Goal: Find specific page/section: Find specific page/section

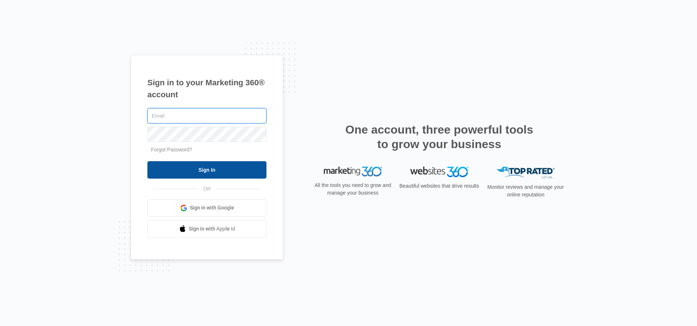
type input "[PERSON_NAME][EMAIL_ADDRESS][PERSON_NAME][DOMAIN_NAME]"
click at [170, 178] on input "Sign In" at bounding box center [206, 169] width 119 height 17
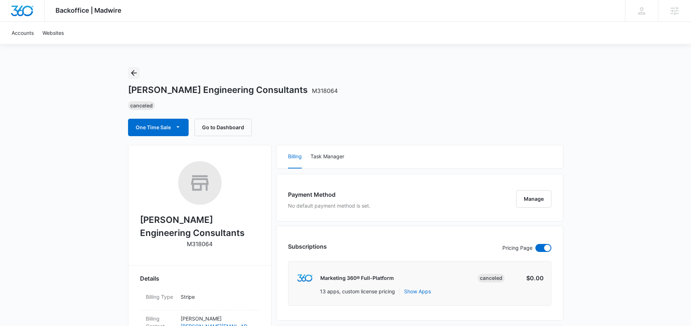
click at [137, 70] on icon "Back" at bounding box center [134, 73] width 9 height 9
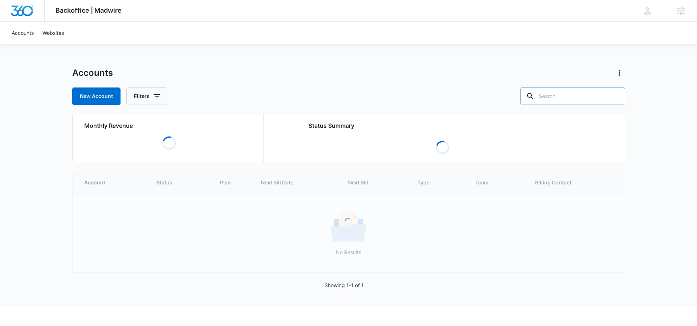
click at [580, 98] on input "text" at bounding box center [572, 95] width 105 height 17
paste input "M5158"
type input "M5158"
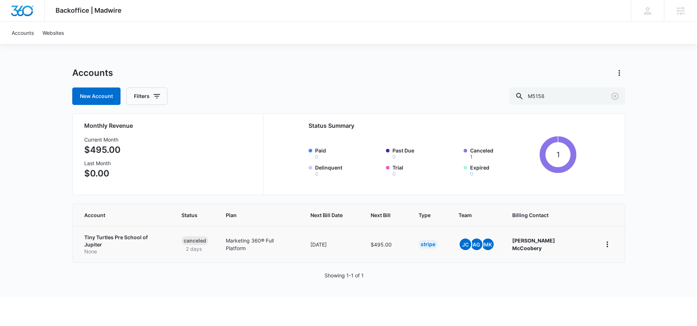
click at [106, 238] on p "Tiny Turtles Pre School of Jupiter" at bounding box center [124, 241] width 80 height 14
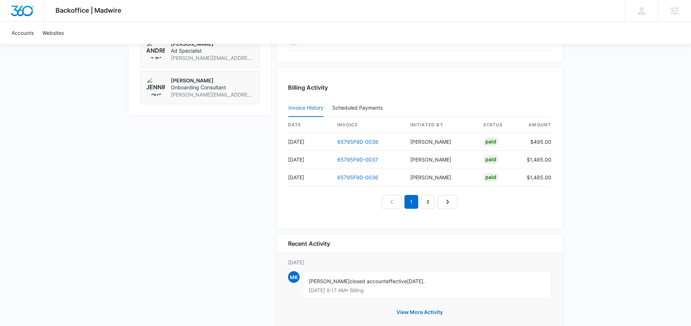
scroll to position [626, 0]
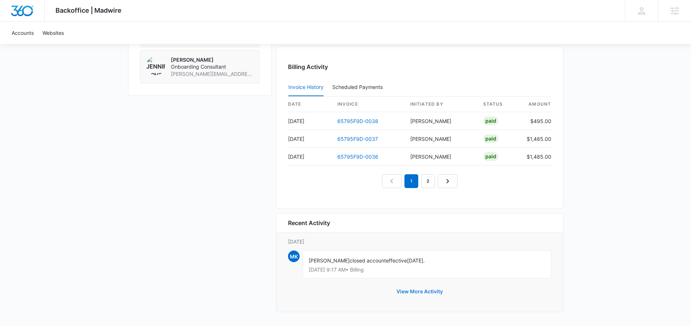
click at [427, 293] on button "View More Activity" at bounding box center [419, 291] width 61 height 17
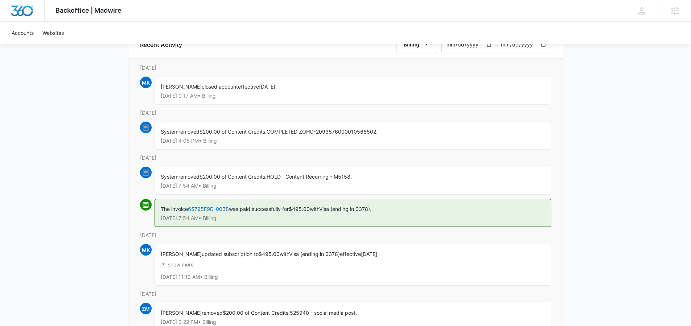
scroll to position [109, 0]
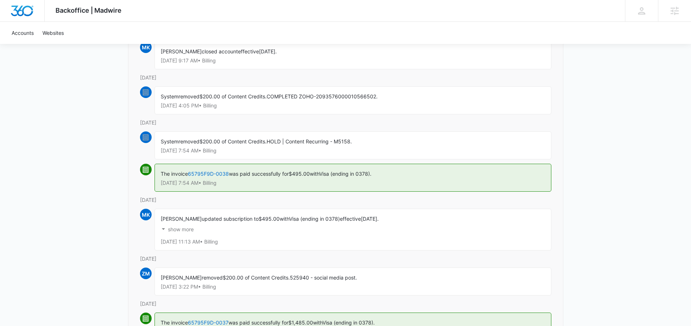
click at [172, 229] on p "show more" at bounding box center [181, 229] width 26 height 5
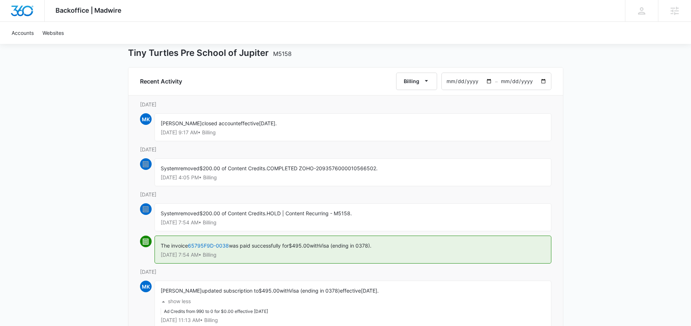
scroll to position [0, 0]
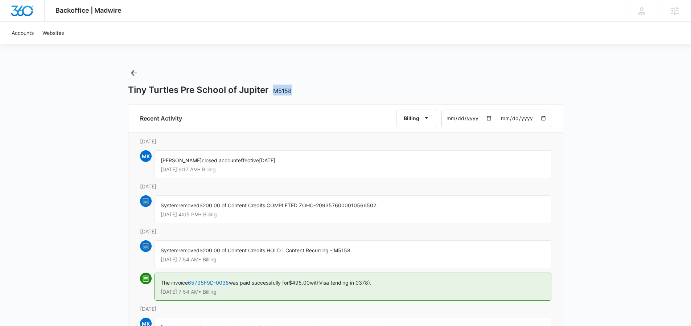
copy span "M5158"
drag, startPoint x: 294, startPoint y: 92, endPoint x: 322, endPoint y: 79, distance: 31.7
click at [273, 91] on div "Tiny Turtles Pre School of Jupiter M5158" at bounding box center [345, 90] width 435 height 11
click at [124, 70] on div "Backoffice | Madwire Apps Settings ED [PERSON_NAME] [PERSON_NAME][EMAIL_ADDRESS…" at bounding box center [345, 260] width 691 height 521
click at [130, 72] on icon "Back" at bounding box center [134, 73] width 9 height 9
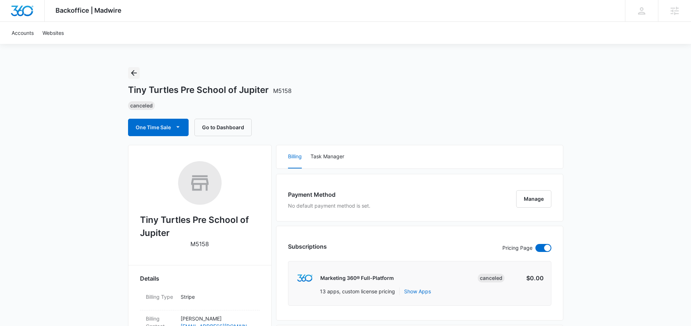
click at [130, 72] on icon "Back" at bounding box center [134, 73] width 9 height 9
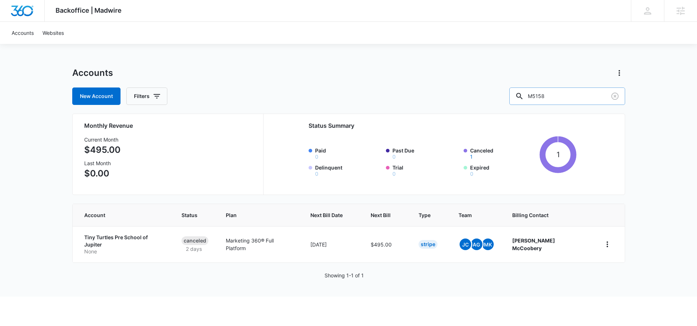
click at [572, 98] on input "M5158" at bounding box center [567, 95] width 116 height 17
paste input "329724"
type input "M329724"
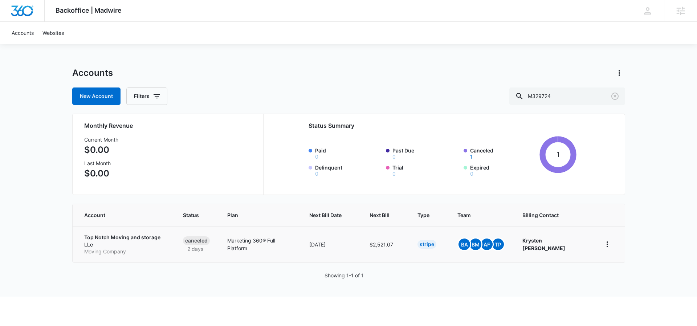
click at [140, 239] on p "Top Notch Moving and storage LLc" at bounding box center [125, 241] width 82 height 14
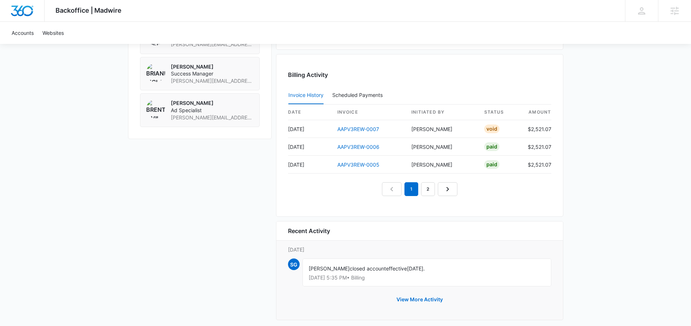
scroll to position [626, 0]
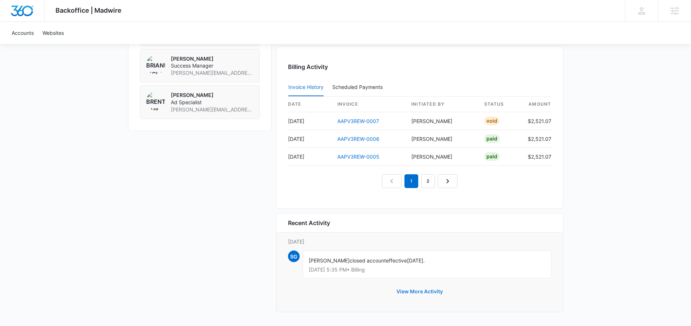
click at [431, 294] on button "View More Activity" at bounding box center [419, 291] width 61 height 17
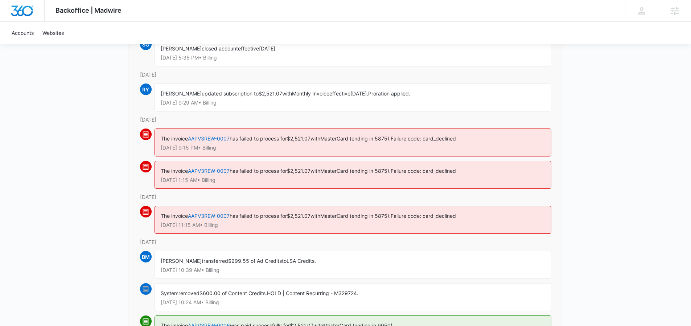
scroll to position [111, 0]
click at [205, 137] on link "AAPV3REW-0007" at bounding box center [209, 139] width 42 height 6
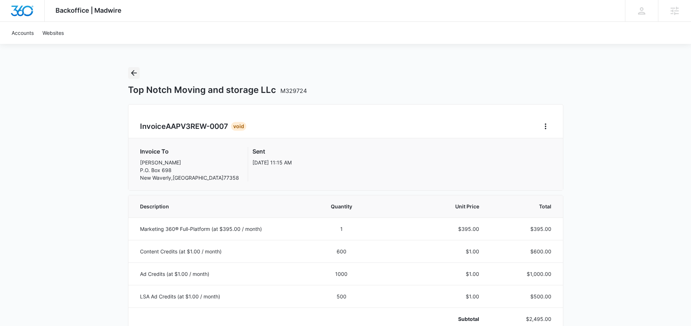
click at [132, 73] on icon "Back" at bounding box center [134, 73] width 6 height 6
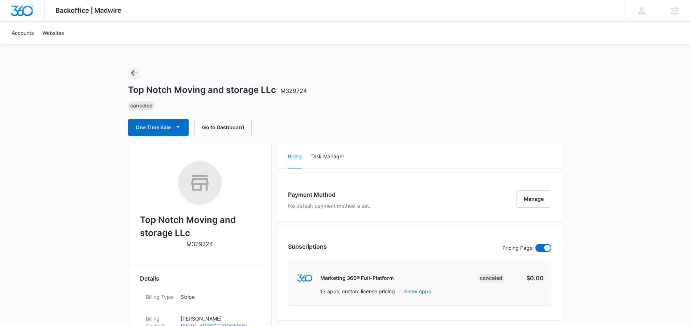
click at [135, 73] on icon "Back" at bounding box center [134, 73] width 6 height 6
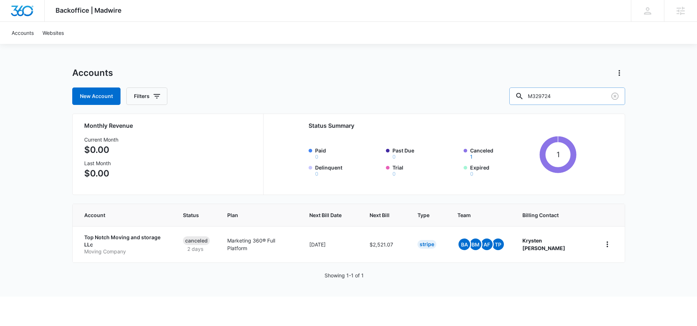
click at [579, 94] on input "M329724" at bounding box center [567, 95] width 116 height 17
paste input "50798"
type input "M50798"
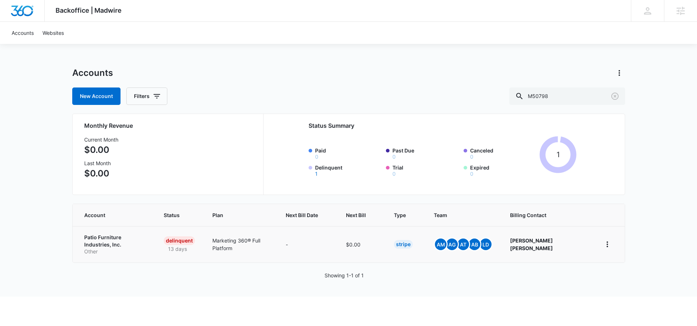
click at [123, 238] on p "Patio Furniture Industries, Inc." at bounding box center [115, 241] width 62 height 14
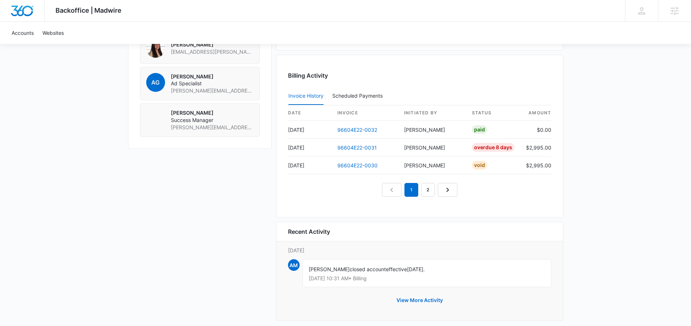
scroll to position [644, 0]
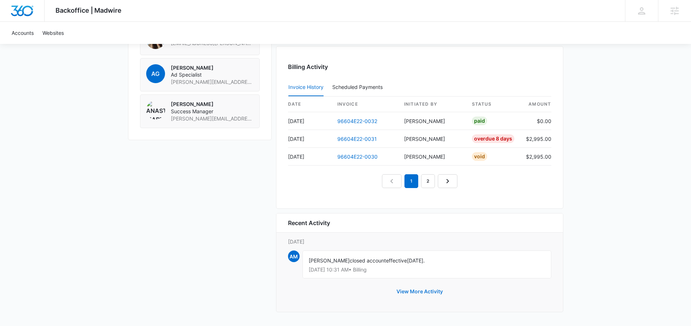
click at [422, 289] on button "View More Activity" at bounding box center [419, 291] width 61 height 17
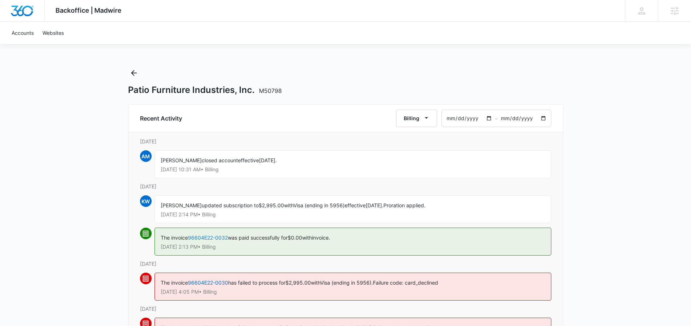
click at [214, 238] on link "96604E22-0032" at bounding box center [208, 237] width 40 height 6
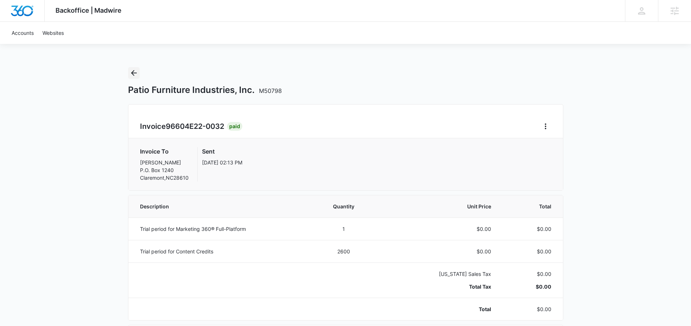
click at [135, 73] on icon "Back" at bounding box center [134, 73] width 9 height 9
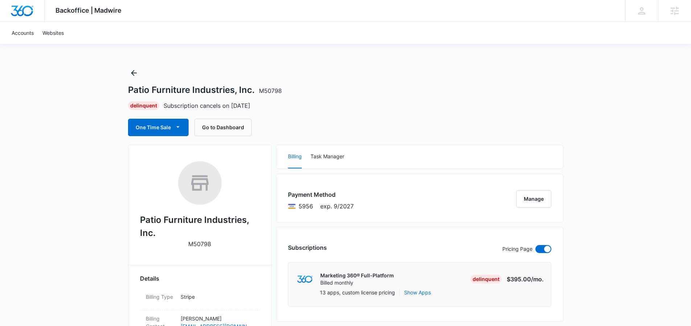
click at [140, 74] on div "Patio Furniture Industries, Inc. M50798 Delinquent Subscription cancels on [DAT…" at bounding box center [345, 101] width 435 height 69
click at [135, 73] on icon "Back" at bounding box center [134, 73] width 6 height 6
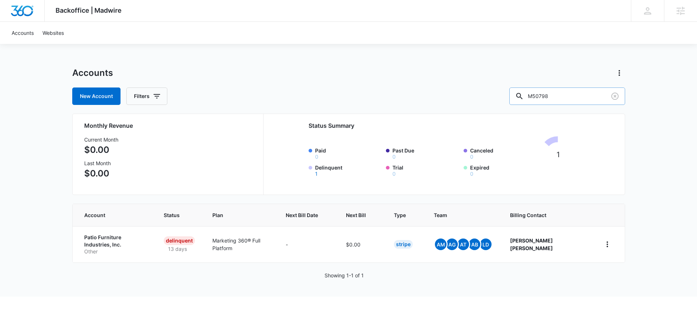
click at [585, 95] on input "M50798" at bounding box center [567, 95] width 116 height 17
paste input "329685"
type input "M329685"
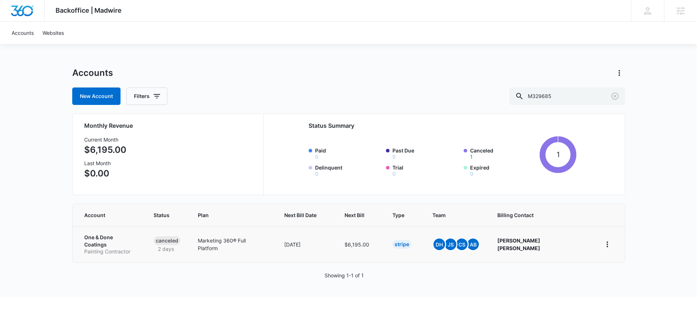
click at [102, 239] on p "One & Done Coatings" at bounding box center [110, 241] width 52 height 14
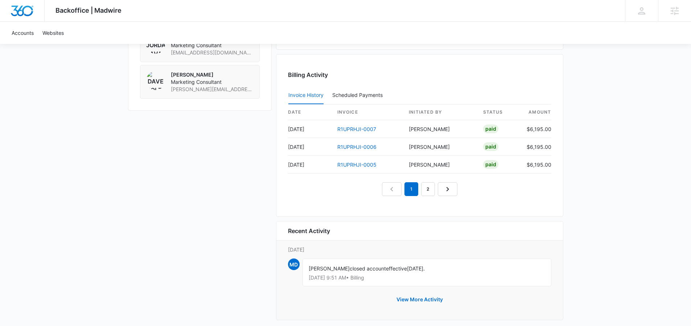
scroll to position [626, 0]
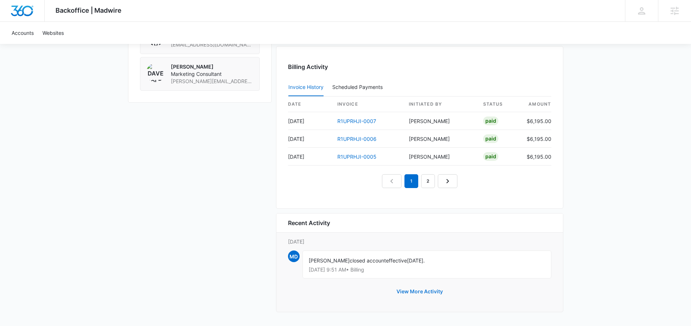
click at [409, 292] on button "View More Activity" at bounding box center [419, 291] width 61 height 17
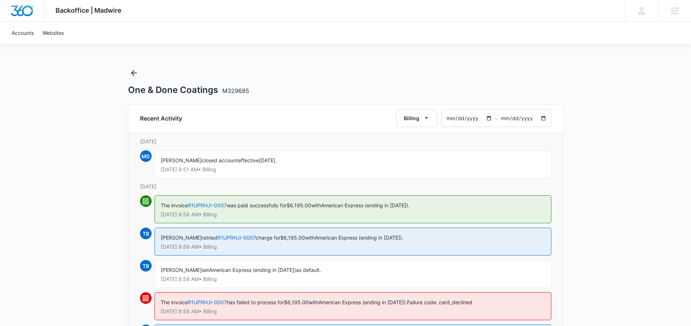
click at [140, 67] on div "One & Done Coatings M329685" at bounding box center [345, 81] width 435 height 28
click at [133, 71] on icon "Back" at bounding box center [134, 73] width 6 height 6
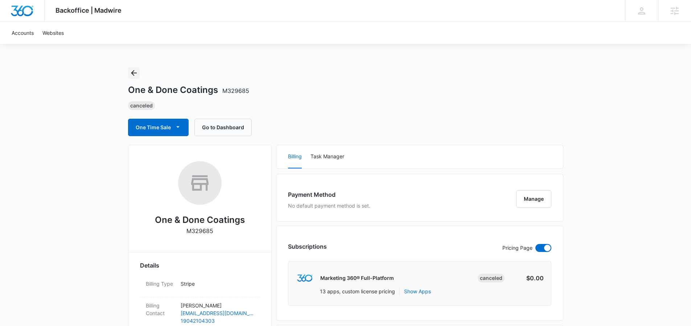
click at [134, 72] on icon "Back" at bounding box center [134, 73] width 9 height 9
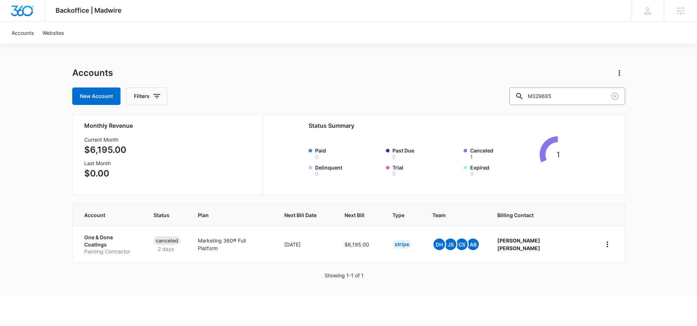
click at [585, 96] on input "M329685" at bounding box center [567, 95] width 116 height 17
paste input "12596"
type input "M312596"
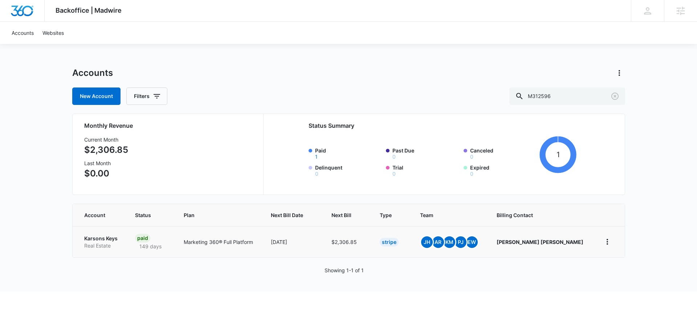
click at [98, 239] on p "Karsons Keys" at bounding box center [101, 238] width 34 height 7
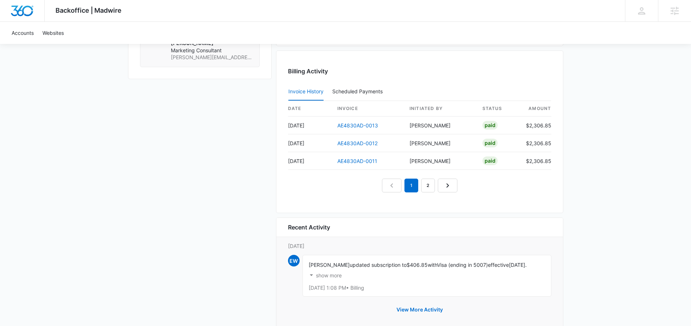
scroll to position [712, 0]
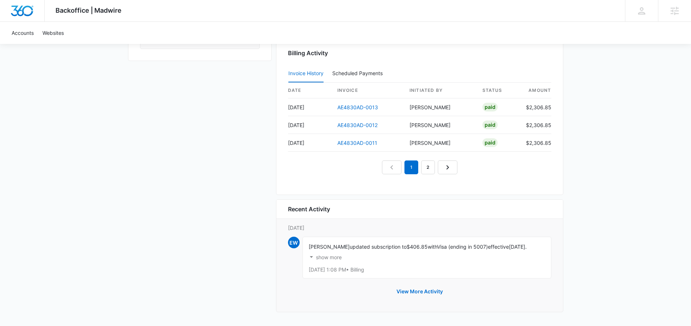
drag, startPoint x: 331, startPoint y: 257, endPoint x: 415, endPoint y: 247, distance: 84.7
click at [331, 257] on p "show more" at bounding box center [329, 257] width 26 height 5
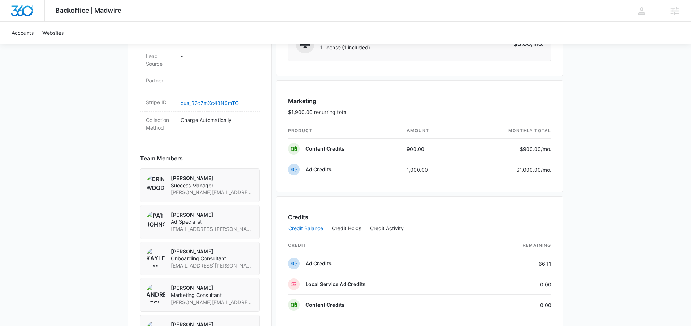
scroll to position [246, 0]
